Goal: Information Seeking & Learning: Find specific fact

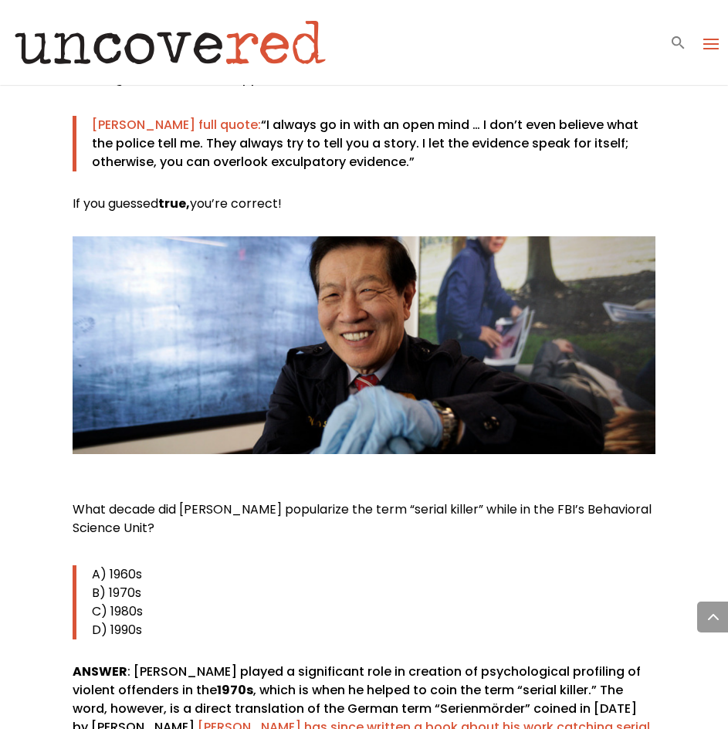
scroll to position [3244, 0]
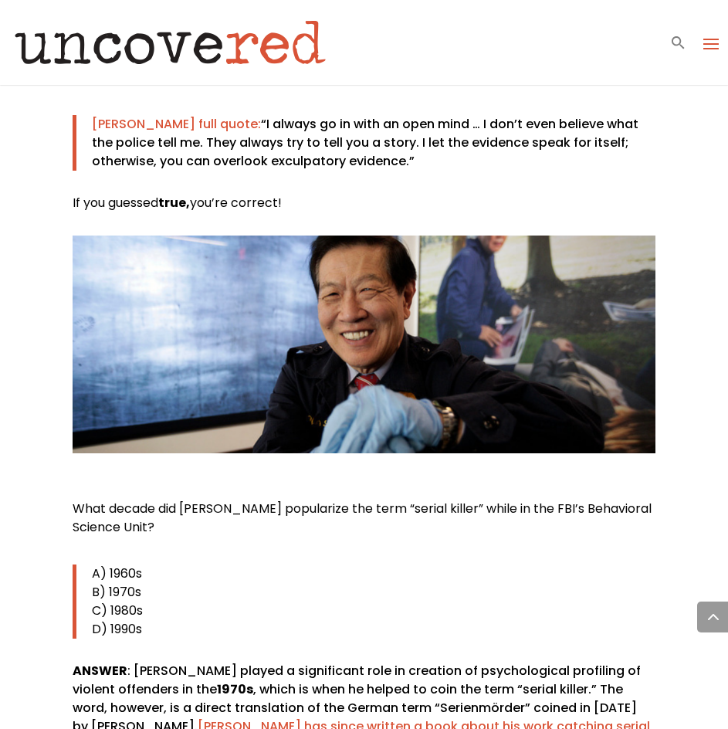
drag, startPoint x: 72, startPoint y: 436, endPoint x: 80, endPoint y: 437, distance: 7.9
click at [181, 602] on p "C) 1980s" at bounding box center [373, 611] width 563 height 19
click at [77, 500] on span "What decade did [PERSON_NAME] popularize the term “serial killer” while in the …" at bounding box center [362, 518] width 579 height 36
drag, startPoint x: 73, startPoint y: 439, endPoint x: 171, endPoint y: 467, distance: 102.9
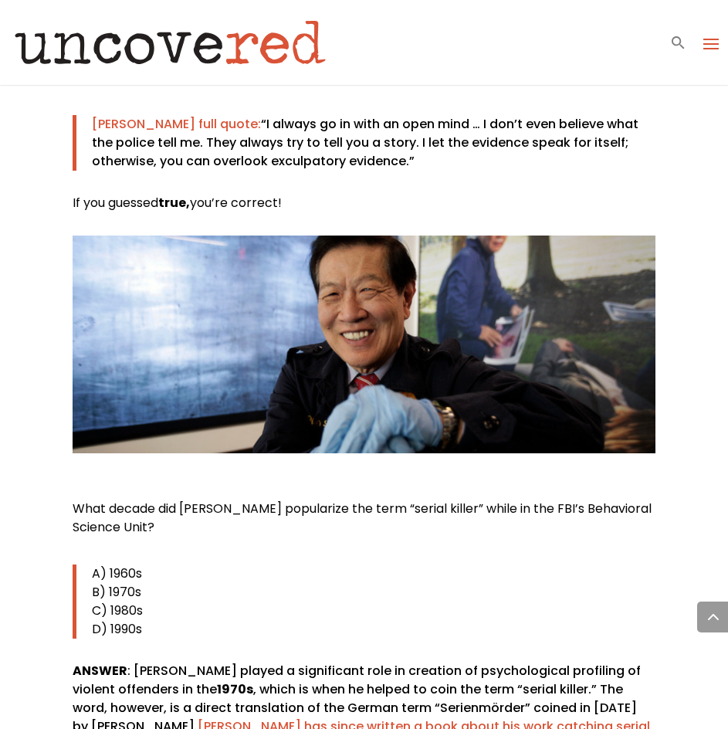
click at [171, 500] on p "What decade did [PERSON_NAME] popularize the term “serial killer” while in the …" at bounding box center [364, 524] width 582 height 49
copy span "What decade did [PERSON_NAME] popularize the term “serial killer” while in the …"
click at [77, 500] on span "What decade did [PERSON_NAME] popularize the term “serial killer” while in the …" at bounding box center [362, 518] width 579 height 36
click at [115, 500] on span "What decade did [PERSON_NAME] popularize the term “serial killer” while in the …" at bounding box center [362, 518] width 579 height 36
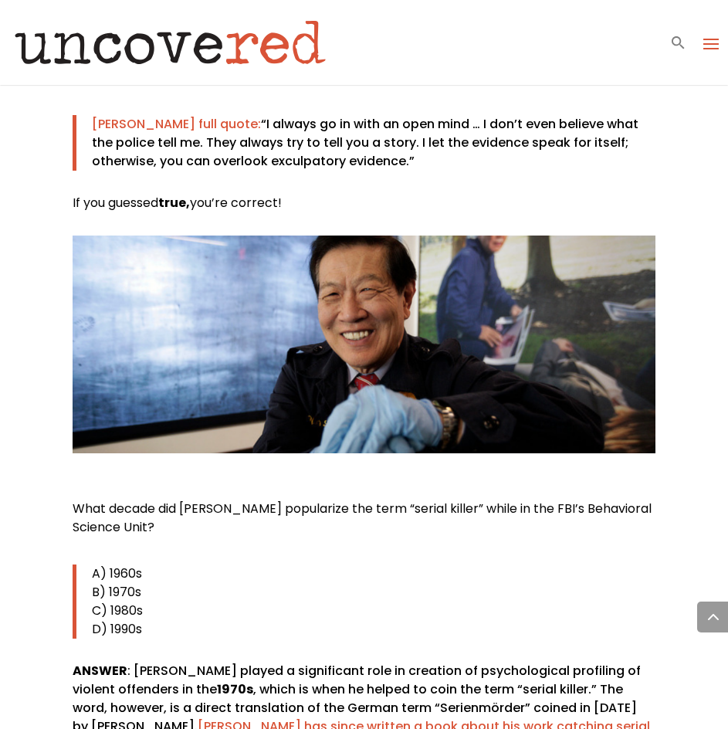
click at [131, 500] on span "What decade did [PERSON_NAME] popularize the term “serial killer” while in the …" at bounding box center [362, 518] width 579 height 36
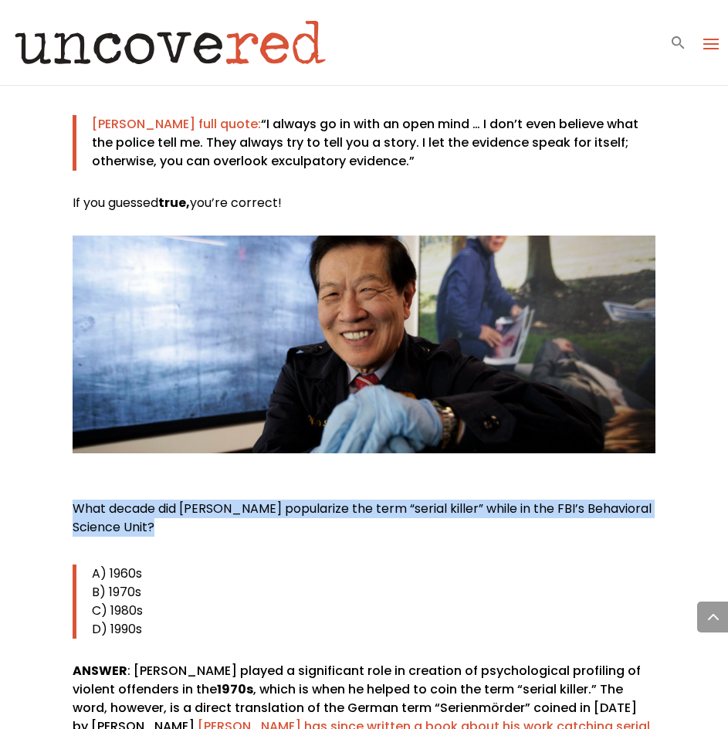
click at [131, 500] on span "What decade did [PERSON_NAME] popularize the term “serial killer” while in the …" at bounding box center [362, 518] width 579 height 36
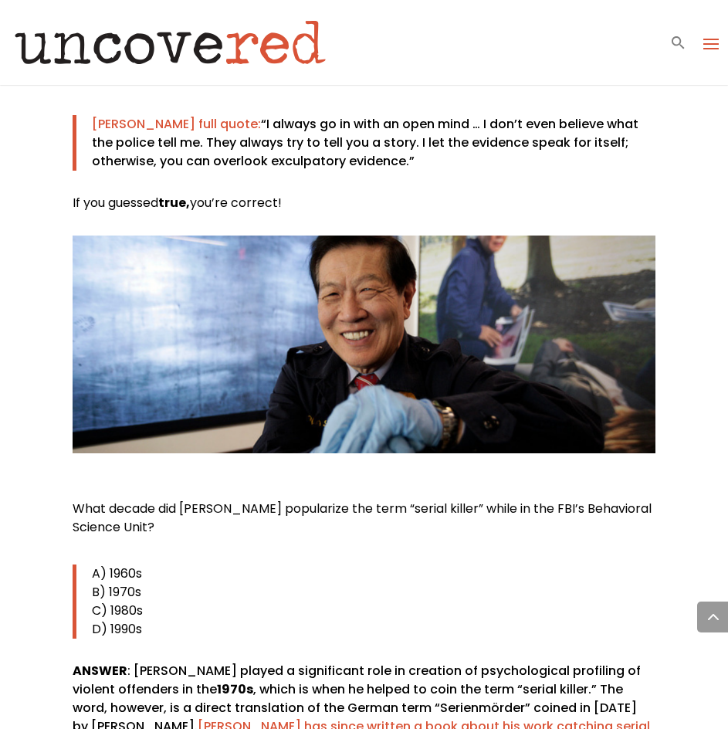
click at [266, 500] on div "What decade did [PERSON_NAME] popularize the term “serial killer” while in the …" at bounding box center [364, 643] width 582 height 286
drag, startPoint x: 152, startPoint y: 453, endPoint x: 38, endPoint y: 426, distance: 117.6
copy span "What decade did [PERSON_NAME] popularize the term “serial killer” while in the …"
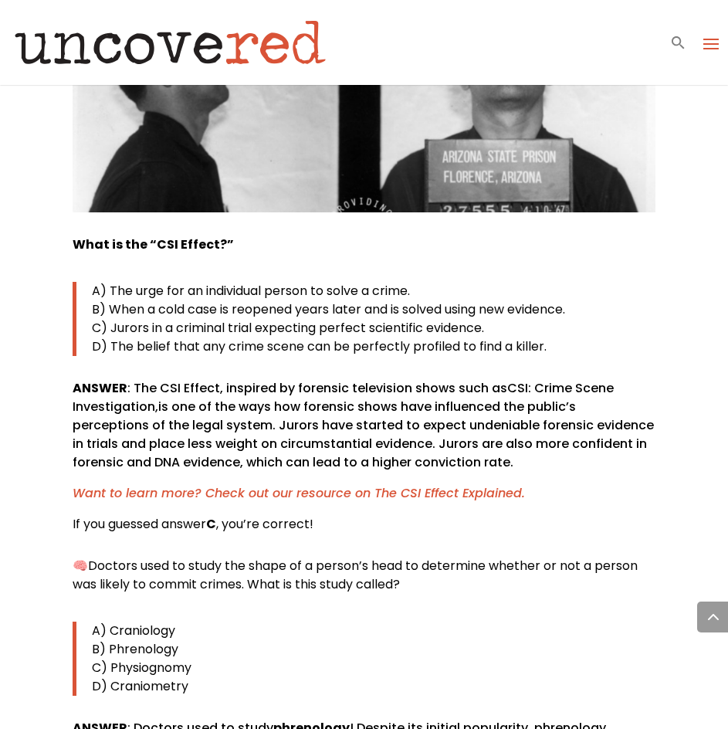
scroll to position [5174, 0]
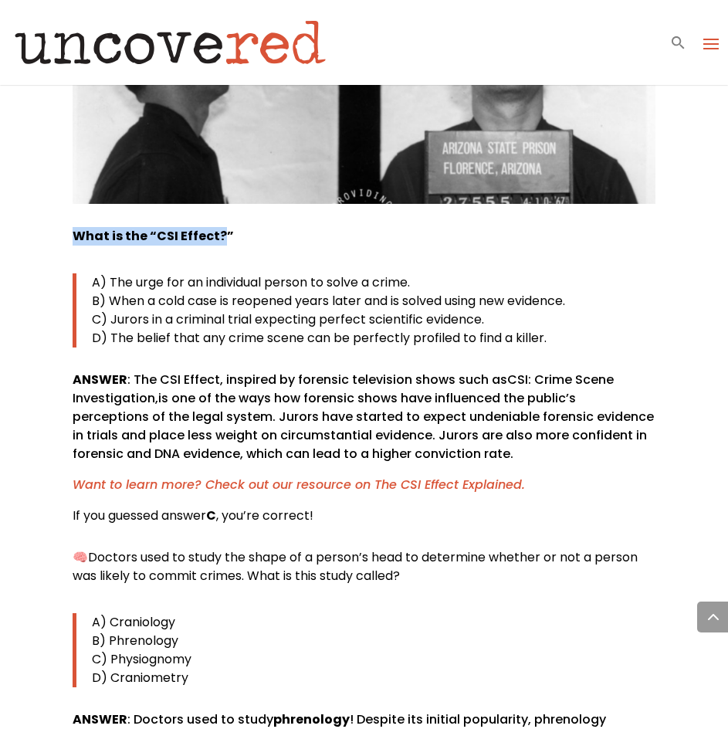
drag, startPoint x: 68, startPoint y: 141, endPoint x: 217, endPoint y: 161, distance: 150.4
click at [217, 161] on div "True Crime Trivia — Answers! Citizen Detective Resources , Uncover Answers ♥️Lo…" at bounding box center [364, 697] width 728 height 11573
click at [229, 227] on p "What is the “CSI Effect?”" at bounding box center [364, 242] width 582 height 31
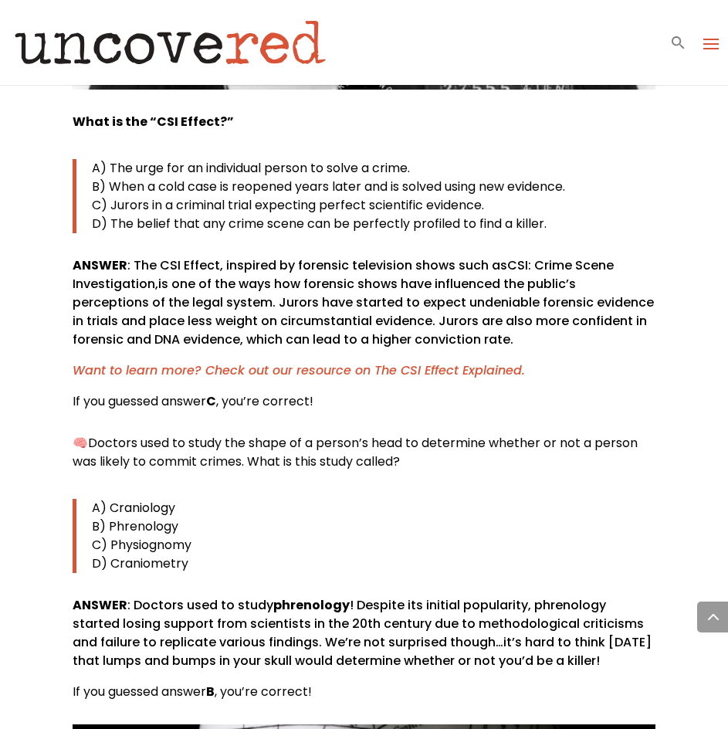
scroll to position [5252, 0]
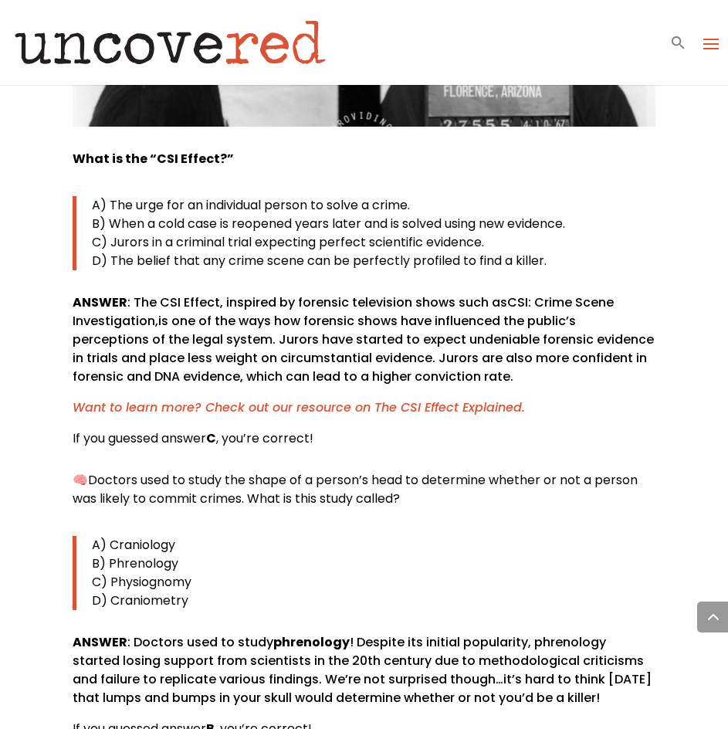
click at [93, 471] on span "Doctors used to study the shape of a person’s head to determine whether or not …" at bounding box center [355, 489] width 565 height 36
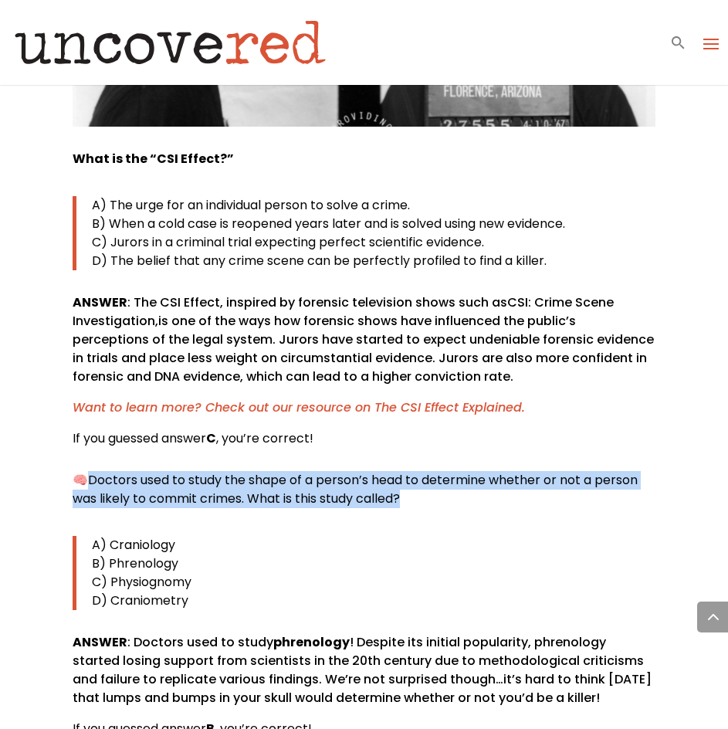
drag, startPoint x: 93, startPoint y: 386, endPoint x: 425, endPoint y: 423, distance: 333.4
click at [425, 471] on p "🧠 Doctors used to study the shape of a person’s head to determine whether or no…" at bounding box center [364, 495] width 582 height 49
copy div "Doctors used to study the shape of a person’s head to determine whether or not …"
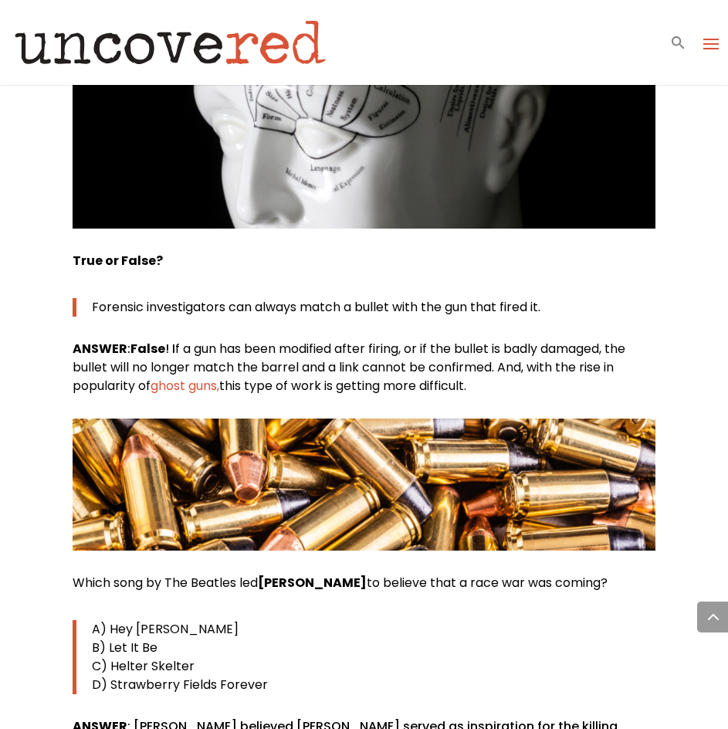
scroll to position [6178, 0]
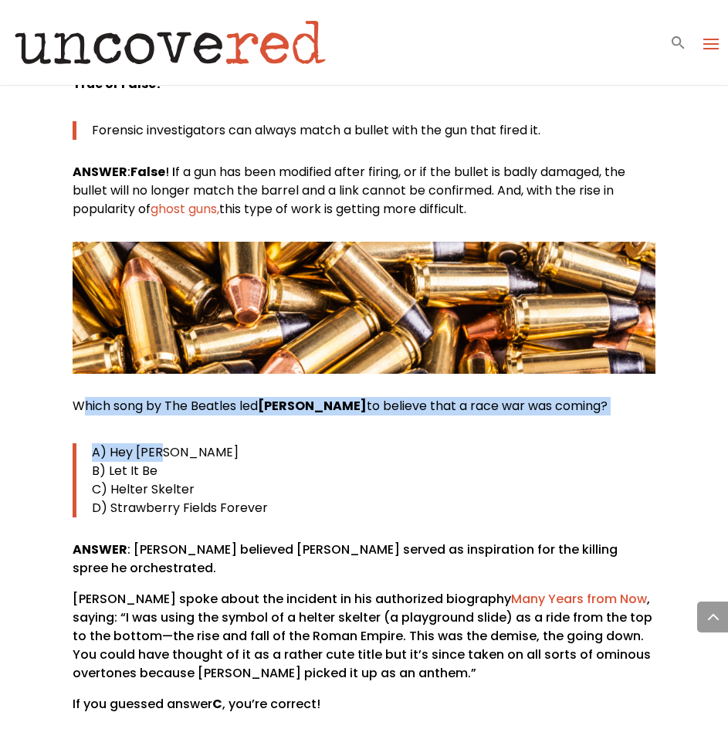
drag, startPoint x: 83, startPoint y: 311, endPoint x: 581, endPoint y: 350, distance: 499.6
click at [581, 397] on div "Which song by The Beatles led [PERSON_NAME] to believe that a race war was comi…" at bounding box center [364, 555] width 582 height 317
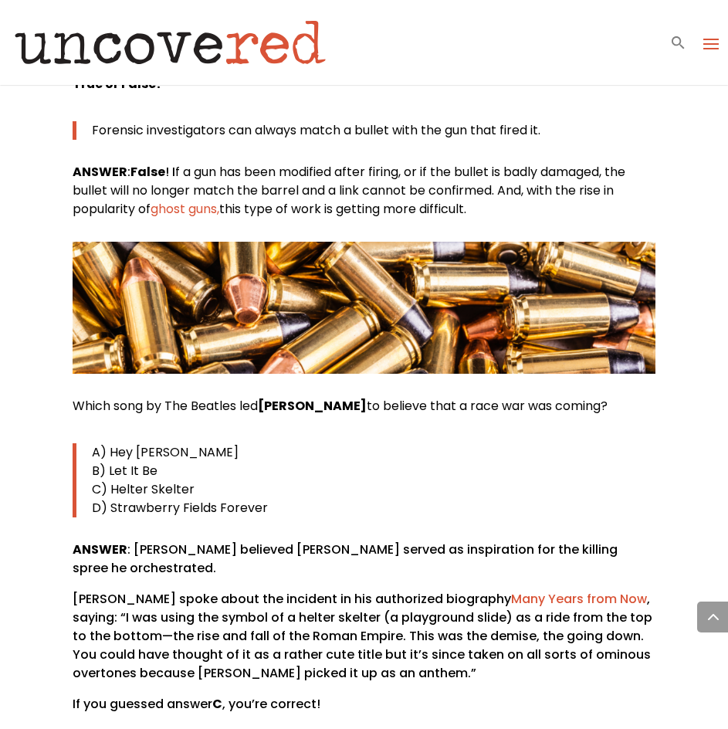
drag, startPoint x: 65, startPoint y: 307, endPoint x: 619, endPoint y: 331, distance: 555.0
drag, startPoint x: 585, startPoint y: 314, endPoint x: 419, endPoint y: 312, distance: 166.8
click at [419, 397] on span "Which song by The Beatles led [PERSON_NAME] to believe that a race war was comi…" at bounding box center [340, 406] width 535 height 18
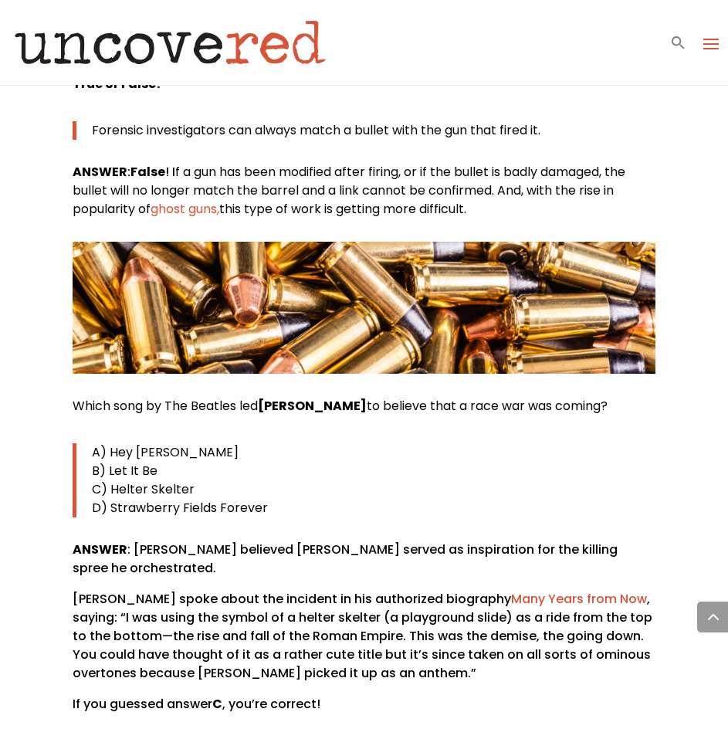
drag, startPoint x: 75, startPoint y: 312, endPoint x: 621, endPoint y: 326, distance: 546.2
click at [621, 397] on p "Which song by The Beatles led [PERSON_NAME] to believe that a race war was comi…" at bounding box center [364, 412] width 582 height 31
copy span "Which song by The Beatles led [PERSON_NAME] to believe that a race war was comi…"
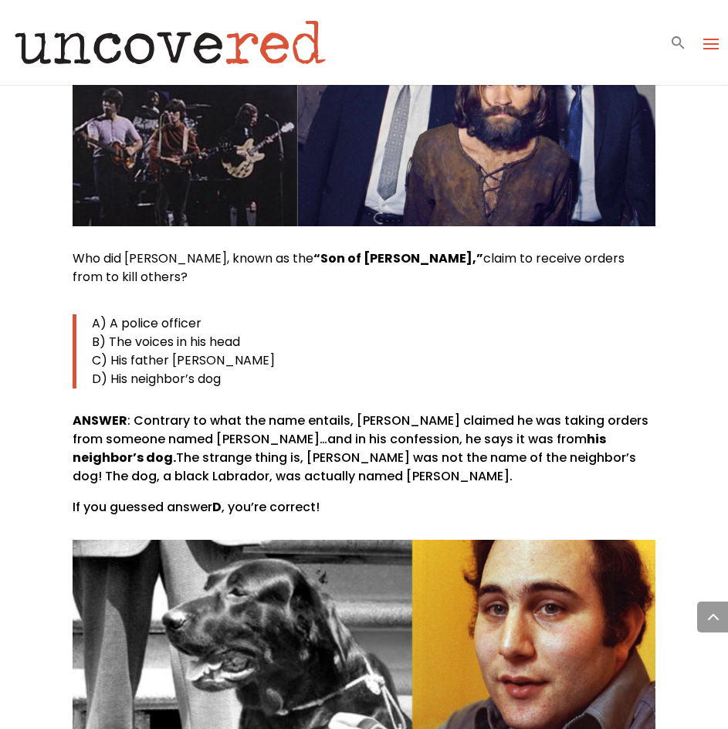
scroll to position [6873, 0]
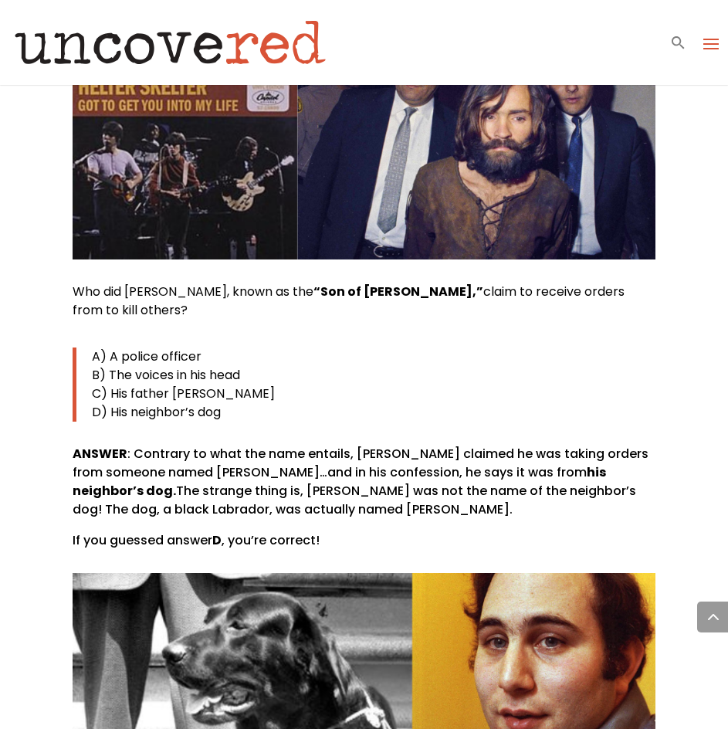
drag, startPoint x: 75, startPoint y: 191, endPoint x: 173, endPoint y: 218, distance: 101.7
click at [173, 283] on p "Who did [PERSON_NAME], known as the “Son of [PERSON_NAME],” claim to receive or…" at bounding box center [364, 307] width 582 height 49
copy span "Who did [PERSON_NAME], known as the “Son of [PERSON_NAME],” claim to receive or…"
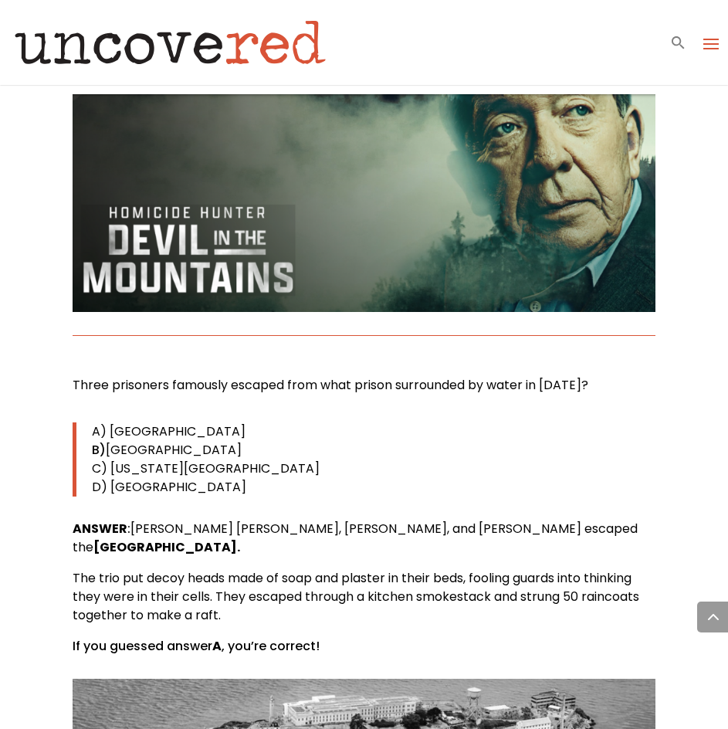
scroll to position [9963, 0]
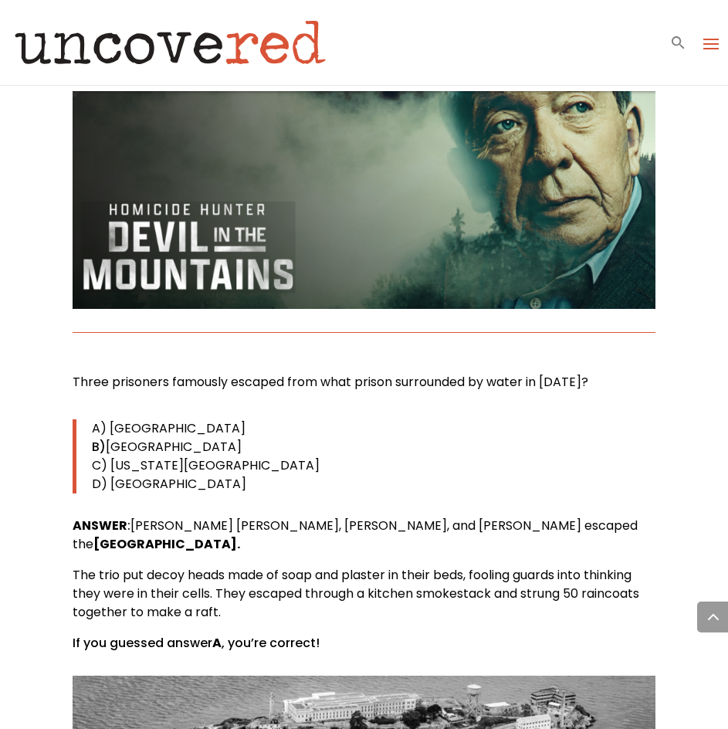
drag, startPoint x: 63, startPoint y: 283, endPoint x: 570, endPoint y: 313, distance: 507.5
click at [586, 373] on p "Three prisoners famously escaped from what prison surrounded by water in [DATE]?" at bounding box center [364, 388] width 582 height 31
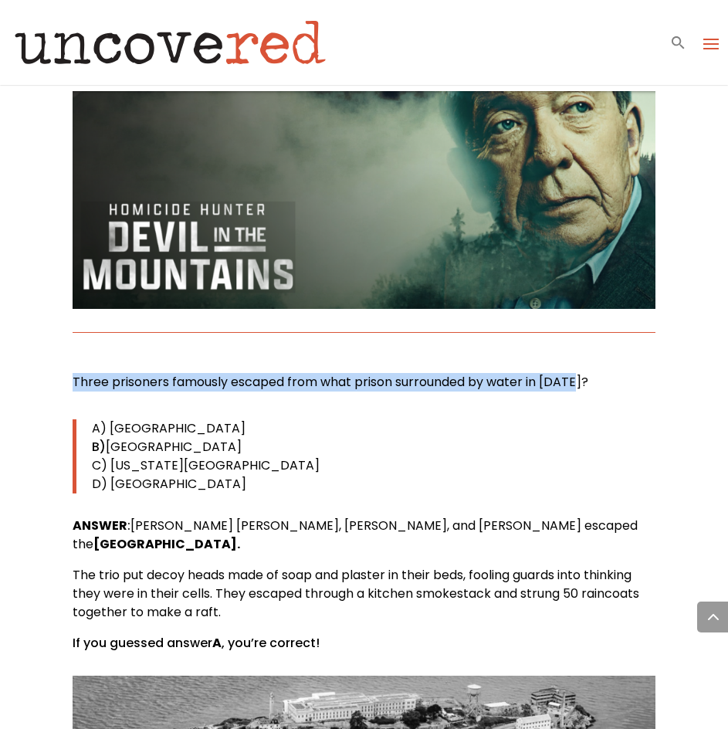
drag, startPoint x: 59, startPoint y: 277, endPoint x: 591, endPoint y: 301, distance: 532.6
copy span "Three prisoners famously escaped from what prison surrounded by water in [DATE]?"
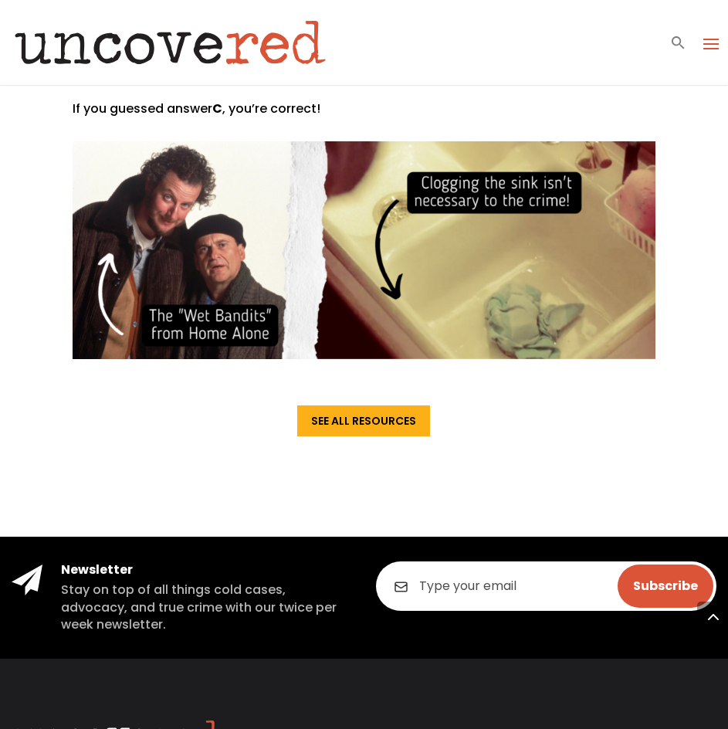
scroll to position [10812, 0]
